Goal: Information Seeking & Learning: Learn about a topic

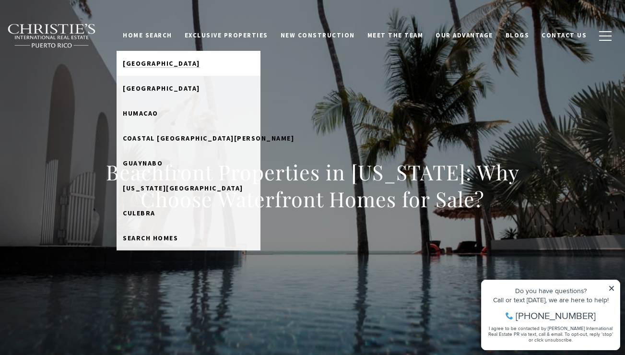
click at [165, 65] on span "[GEOGRAPHIC_DATA]" at bounding box center [161, 63] width 77 height 9
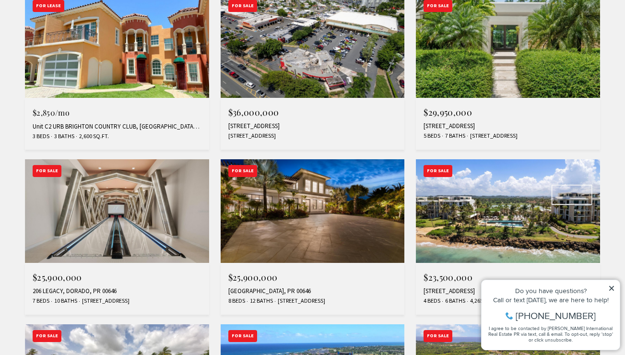
scroll to position [440, 0]
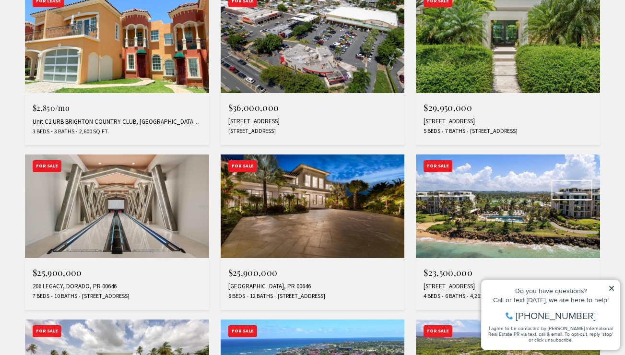
click at [105, 223] on img at bounding box center [117, 207] width 184 height 104
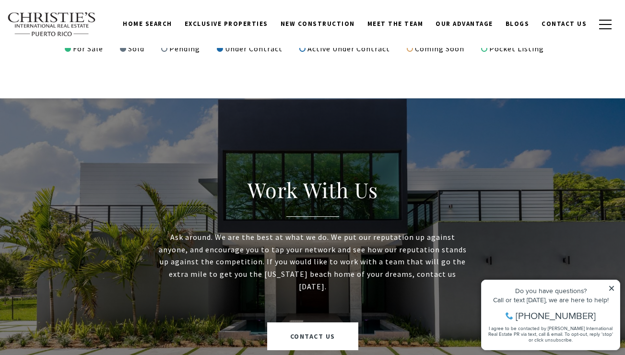
scroll to position [1441, 0]
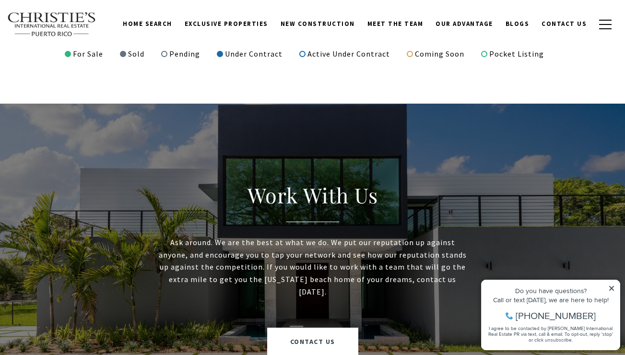
click at [96, 55] on div "For Sale" at bounding box center [84, 54] width 38 height 12
click at [71, 53] on span at bounding box center [68, 54] width 6 height 6
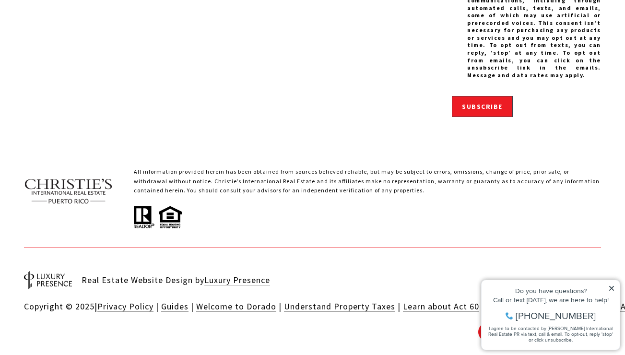
scroll to position [2042, 0]
